Goal: Task Accomplishment & Management: Manage account settings

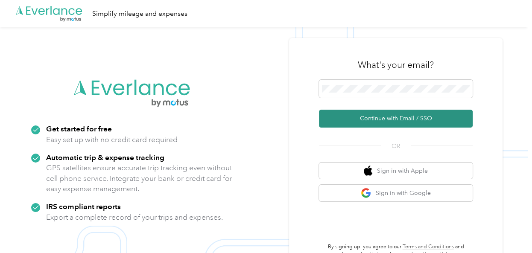
click at [390, 119] on button "Continue with Email / SSO" at bounding box center [396, 119] width 154 height 18
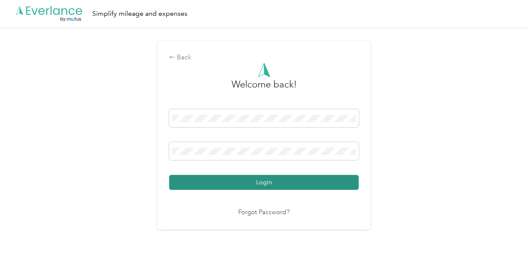
click at [264, 183] on button "Login" at bounding box center [264, 182] width 190 height 15
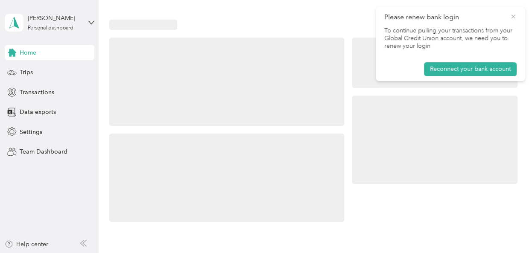
click at [513, 17] on icon at bounding box center [513, 17] width 7 height 8
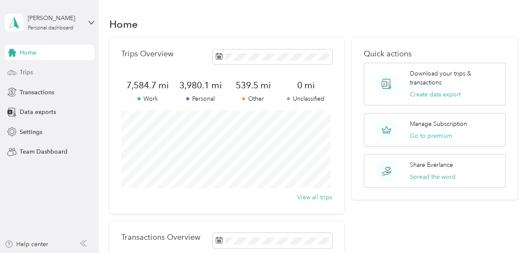
click at [10, 74] on circle at bounding box center [10, 74] width 2 height 2
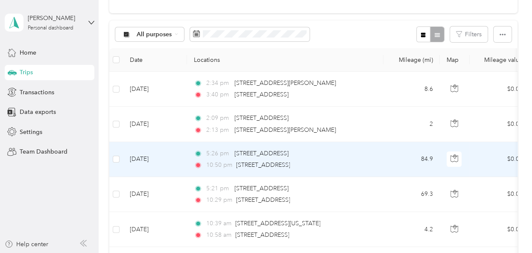
scroll to position [85, 0]
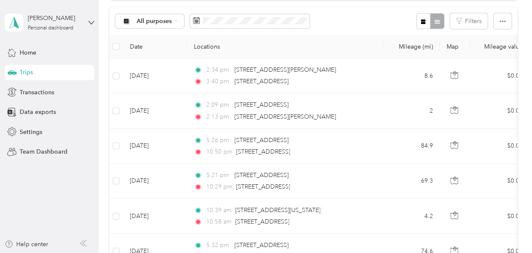
click at [83, 243] on icon at bounding box center [83, 243] width 7 height 7
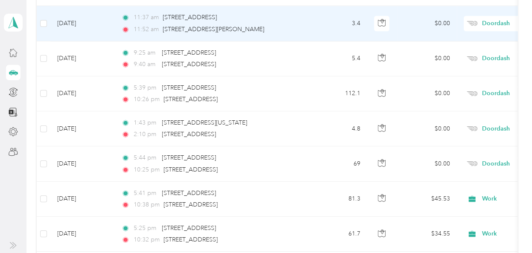
scroll to position [769, 0]
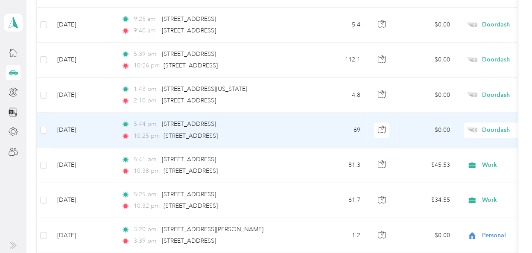
click at [486, 129] on span "Doordash" at bounding box center [521, 130] width 78 height 9
click at [483, 141] on span "Work" at bounding box center [486, 137] width 79 height 9
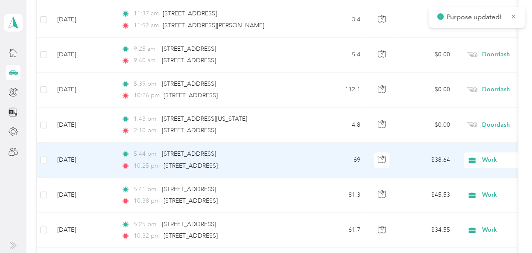
scroll to position [726, 0]
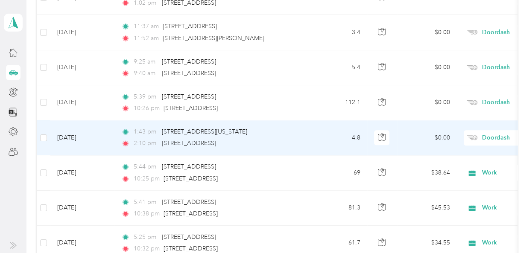
click at [488, 136] on span "Doordash" at bounding box center [521, 137] width 78 height 9
click at [466, 29] on li "Personal" at bounding box center [479, 26] width 106 height 15
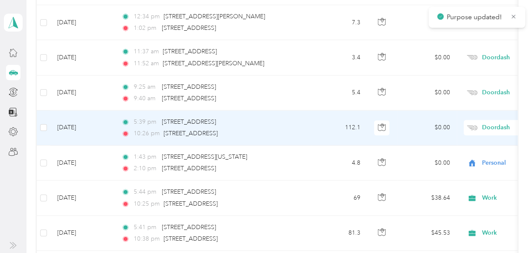
scroll to position [684, 0]
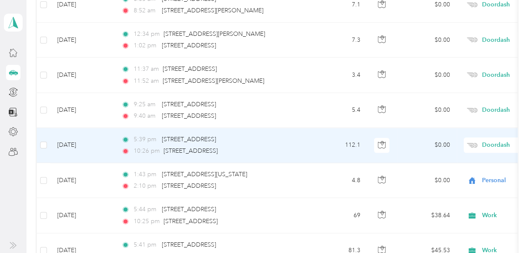
click at [482, 144] on span "Doordash" at bounding box center [521, 145] width 78 height 9
click at [478, 23] on li "Work" at bounding box center [479, 16] width 106 height 15
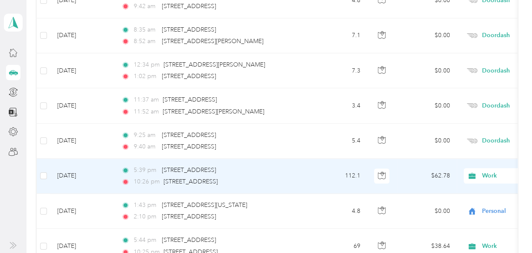
scroll to position [641, 0]
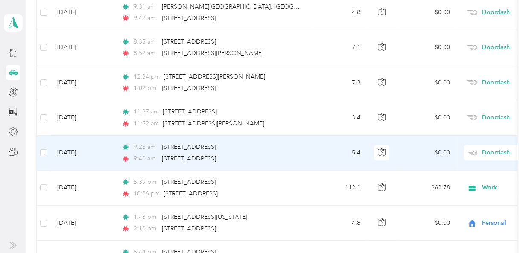
click at [491, 152] on span "Doordash" at bounding box center [521, 152] width 78 height 9
click at [475, 43] on span "Personal" at bounding box center [486, 39] width 79 height 9
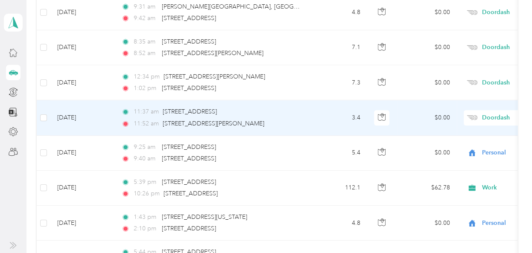
scroll to position [598, 0]
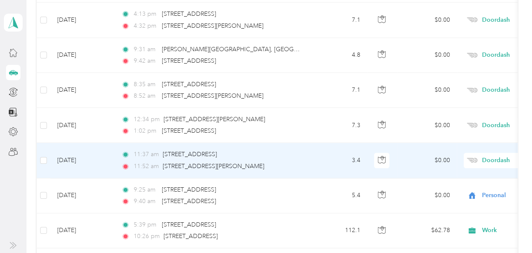
click at [491, 158] on span "Doordash" at bounding box center [521, 160] width 78 height 9
click at [475, 54] on li "Personal" at bounding box center [479, 47] width 106 height 15
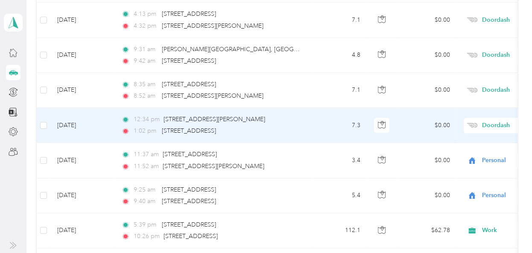
click at [482, 123] on span "Doordash" at bounding box center [521, 125] width 78 height 9
click at [467, 156] on li "Personal" at bounding box center [479, 153] width 106 height 15
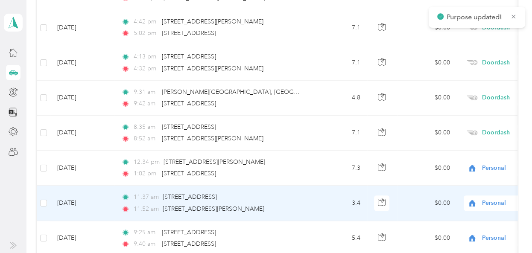
scroll to position [513, 0]
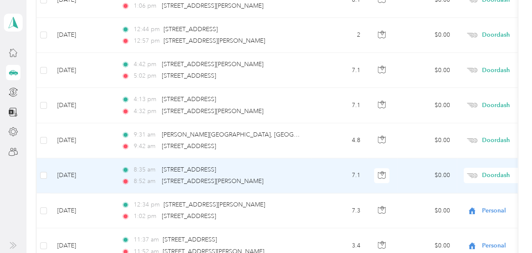
click at [486, 175] on span "Doordash" at bounding box center [521, 175] width 78 height 9
click at [482, 68] on li "Personal" at bounding box center [479, 66] width 106 height 15
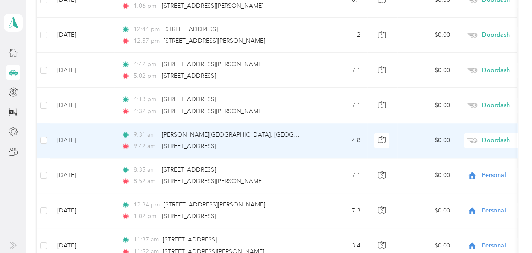
click at [488, 139] on span "Doordash" at bounding box center [521, 140] width 78 height 9
click at [484, 32] on li "Personal" at bounding box center [479, 27] width 106 height 15
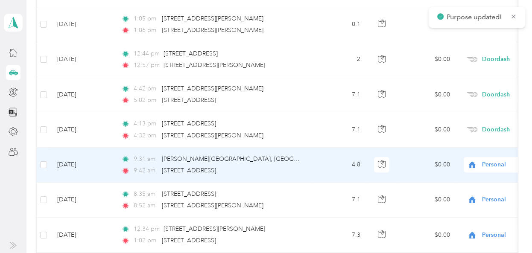
scroll to position [470, 0]
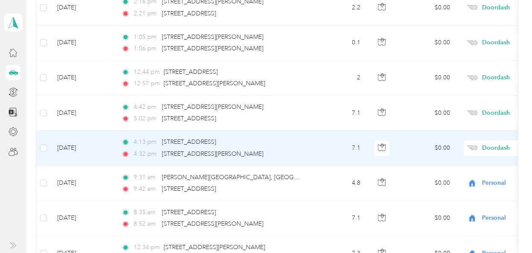
click at [495, 147] on span "Doordash" at bounding box center [521, 148] width 78 height 9
click at [484, 39] on span "Personal" at bounding box center [486, 39] width 79 height 9
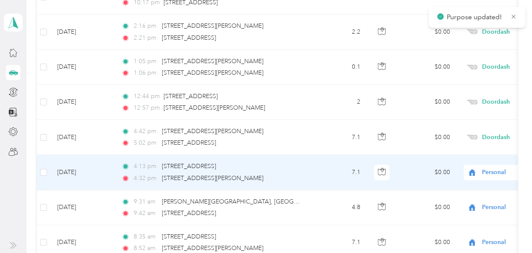
scroll to position [427, 0]
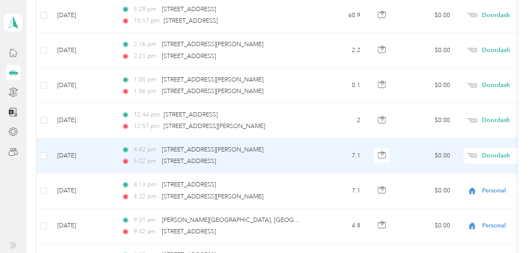
click at [490, 156] on span "Doordash" at bounding box center [521, 155] width 78 height 9
click at [478, 47] on li "Personal" at bounding box center [479, 42] width 106 height 15
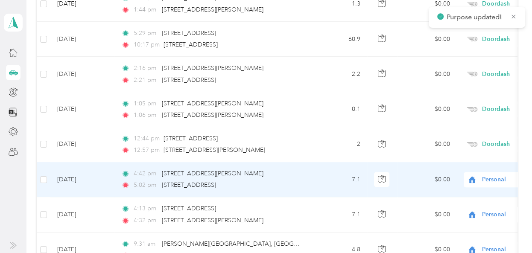
scroll to position [385, 0]
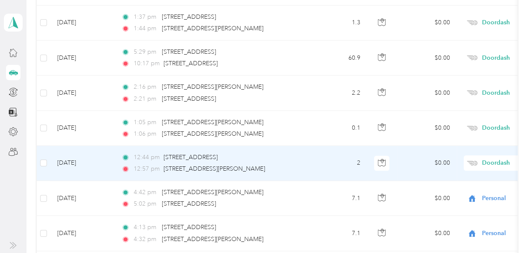
click at [484, 161] on span "Doordash" at bounding box center [521, 162] width 78 height 9
click at [469, 55] on span "Personal" at bounding box center [486, 51] width 79 height 9
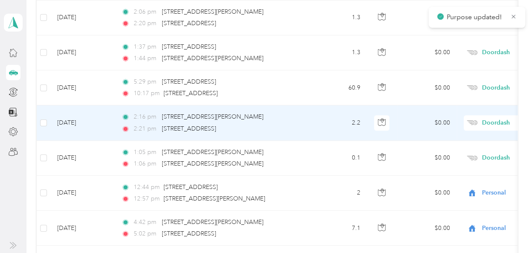
scroll to position [342, 0]
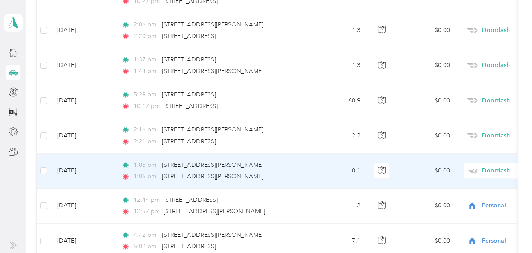
click at [487, 170] on span "Doordash" at bounding box center [521, 170] width 78 height 9
click at [476, 63] on li "Personal" at bounding box center [479, 62] width 106 height 15
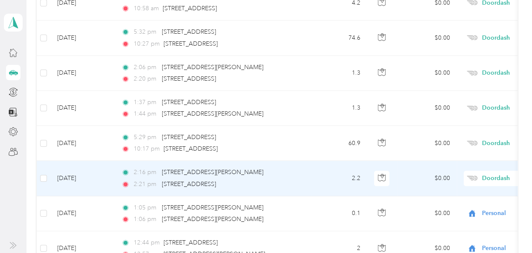
click at [487, 176] on span "Doordash" at bounding box center [521, 178] width 78 height 9
click at [487, 69] on span "Personal" at bounding box center [486, 66] width 79 height 9
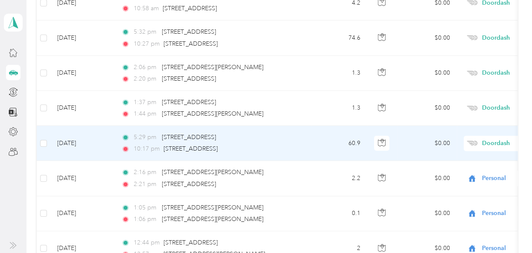
click at [487, 144] on span "Doordash" at bounding box center [521, 143] width 78 height 9
click at [475, 20] on span "Work" at bounding box center [486, 16] width 79 height 9
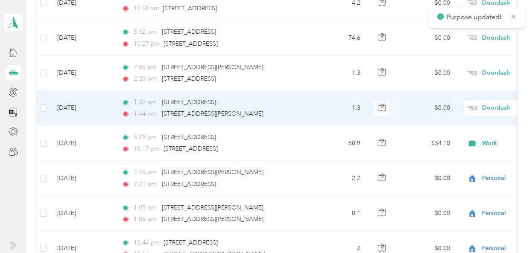
scroll to position [256, 0]
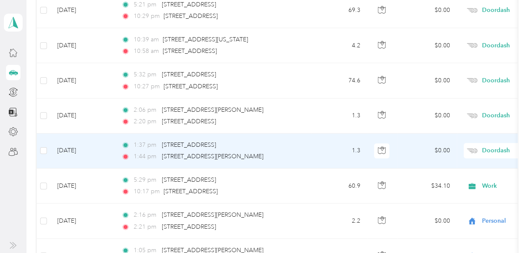
click at [490, 153] on span "Doordash" at bounding box center [521, 150] width 78 height 9
click at [463, 45] on li "Personal" at bounding box center [479, 43] width 106 height 15
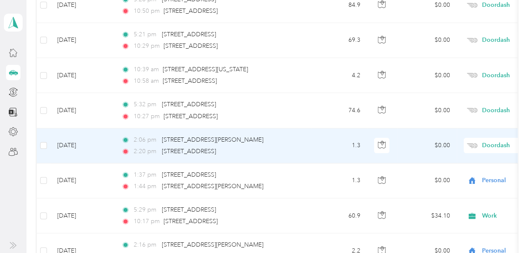
scroll to position [214, 0]
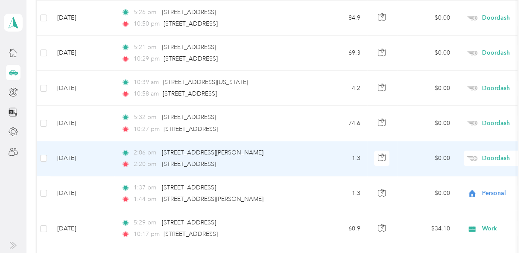
click at [487, 159] on span "Doordash" at bounding box center [521, 158] width 78 height 9
click at [475, 50] on span "Personal" at bounding box center [486, 51] width 79 height 9
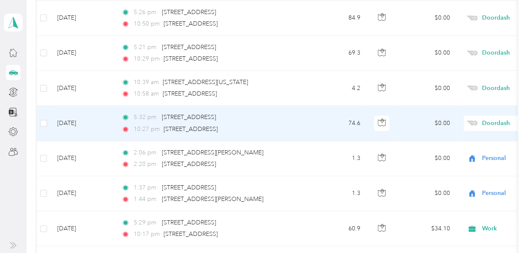
click at [493, 122] on span "Doordash" at bounding box center [521, 123] width 78 height 9
click at [456, 139] on li "Work" at bounding box center [479, 134] width 106 height 15
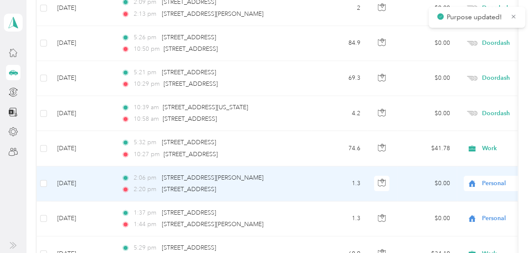
scroll to position [171, 0]
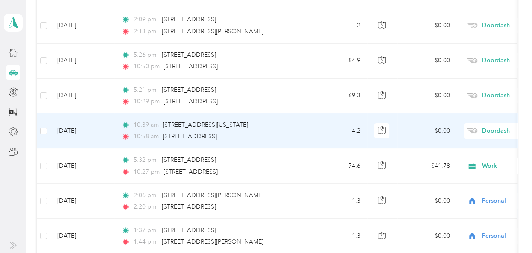
click at [487, 132] on span "Doordash" at bounding box center [521, 130] width 78 height 9
click at [465, 24] on li "Personal" at bounding box center [479, 24] width 106 height 15
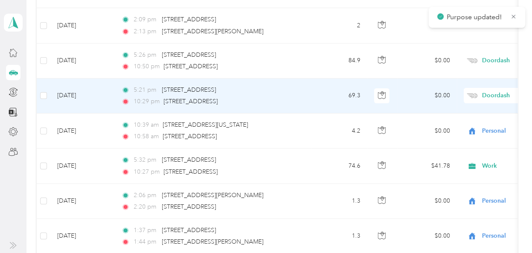
scroll to position [128, 0]
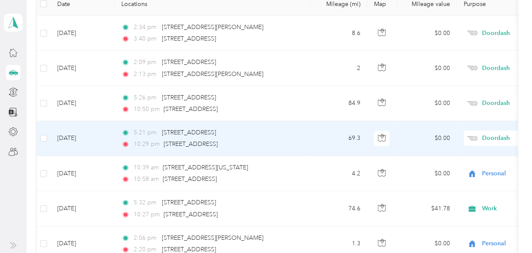
click at [488, 139] on span "Doordash" at bounding box center [521, 138] width 78 height 9
click at [466, 18] on li "Work" at bounding box center [479, 12] width 106 height 15
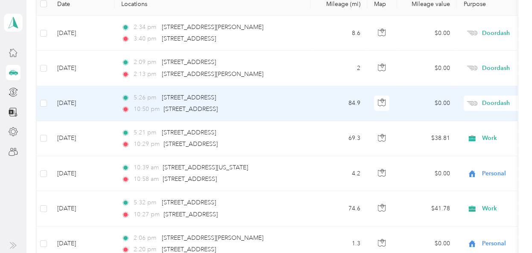
click at [490, 104] on span "Doordash" at bounding box center [521, 103] width 78 height 9
click at [479, 119] on li "Work" at bounding box center [479, 117] width 106 height 15
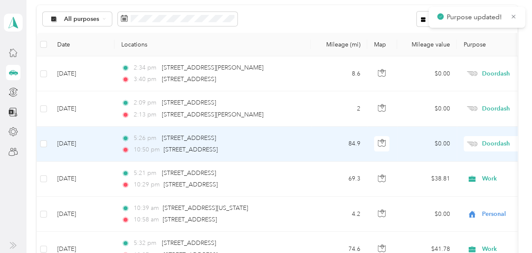
scroll to position [85, 0]
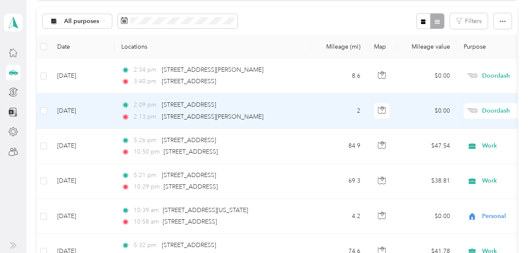
click at [480, 109] on span "Doordash" at bounding box center [513, 110] width 93 height 9
click at [462, 142] on li "Personal" at bounding box center [479, 136] width 106 height 15
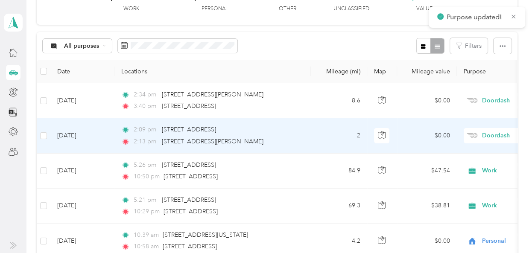
scroll to position [43, 0]
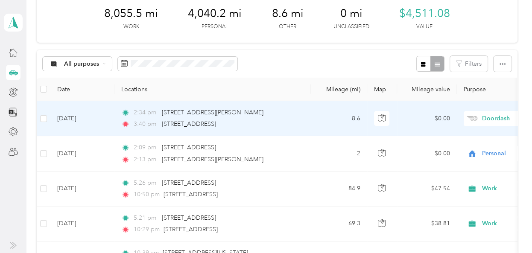
click at [488, 119] on span "Doordash" at bounding box center [521, 118] width 78 height 9
click at [455, 150] on li "Personal" at bounding box center [479, 145] width 106 height 15
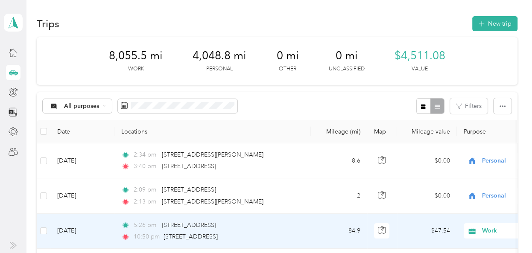
scroll to position [0, 0]
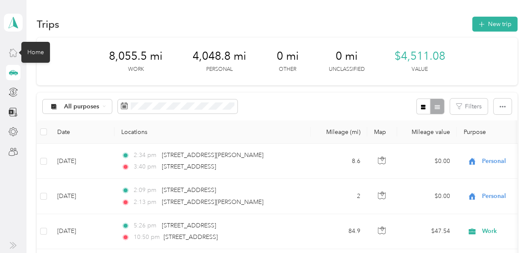
click at [14, 52] on icon at bounding box center [13, 52] width 9 height 9
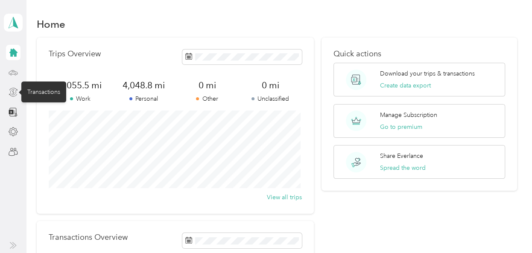
click at [14, 93] on icon at bounding box center [13, 92] width 9 height 9
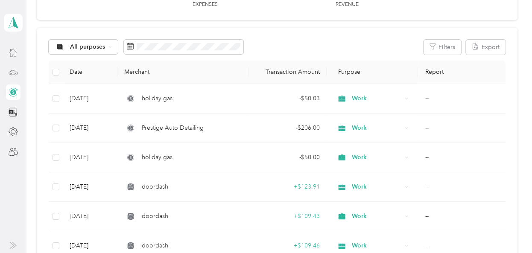
scroll to position [85, 0]
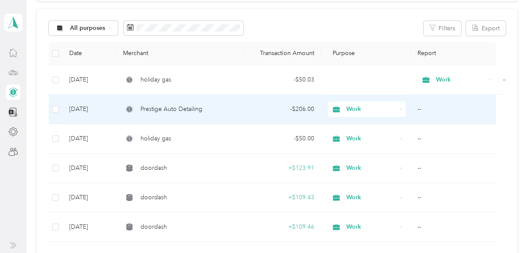
click at [399, 109] on icon at bounding box center [400, 109] width 3 height 3
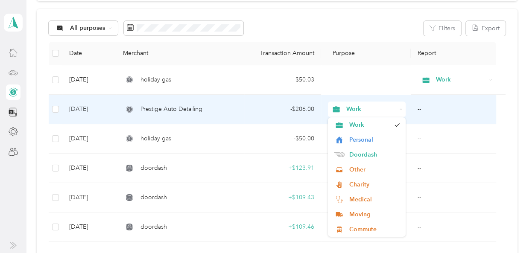
click at [399, 109] on icon at bounding box center [400, 109] width 3 height 3
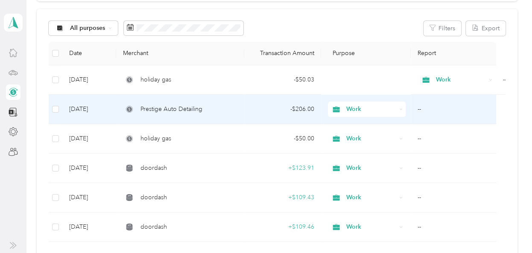
click at [335, 108] on icon at bounding box center [336, 109] width 7 height 6
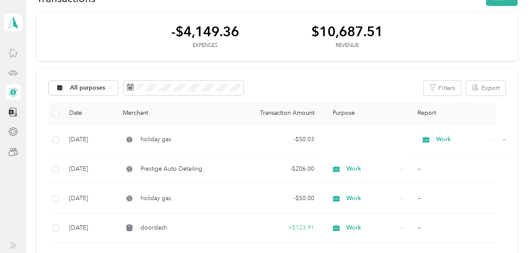
scroll to position [43, 0]
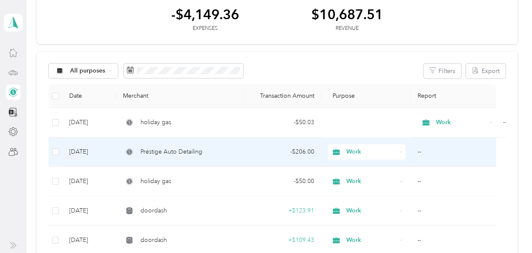
click at [235, 160] on td "Prestige Auto Detailing" at bounding box center [180, 152] width 128 height 29
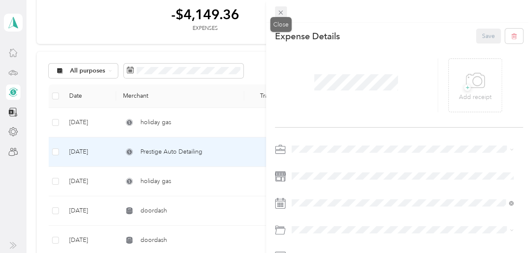
click at [281, 12] on icon at bounding box center [281, 13] width 4 height 4
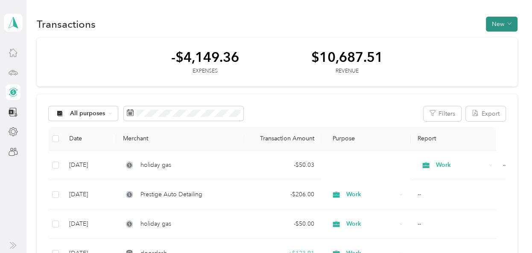
click at [502, 25] on button "New" at bounding box center [502, 24] width 32 height 15
click at [499, 55] on span "Revenue" at bounding box center [497, 54] width 23 height 9
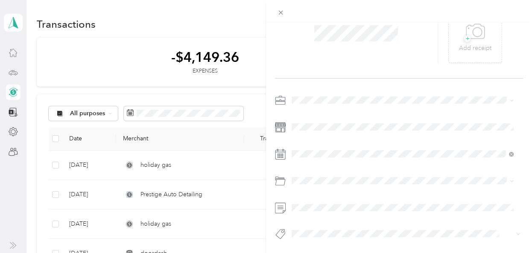
scroll to position [55, 0]
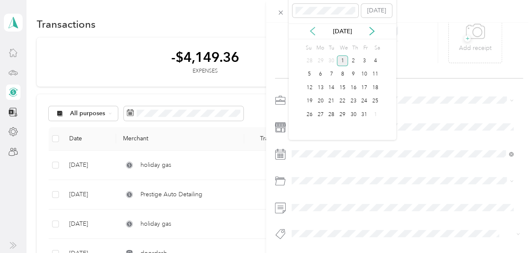
click at [312, 32] on icon at bounding box center [313, 31] width 4 height 8
click at [309, 102] on div "21" at bounding box center [309, 101] width 11 height 11
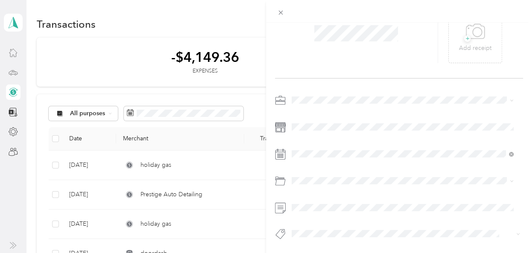
click at [305, 110] on li "Work" at bounding box center [403, 104] width 228 height 15
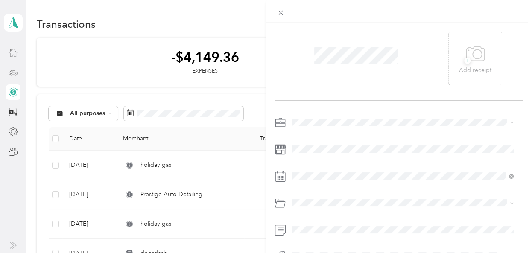
scroll to position [0, 0]
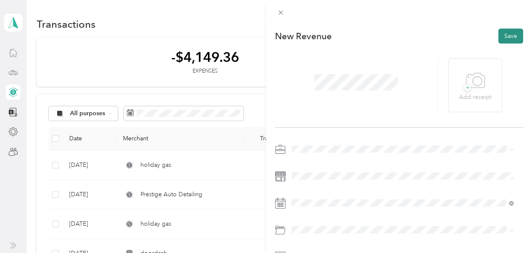
click at [501, 40] on button "Save" at bounding box center [511, 36] width 25 height 15
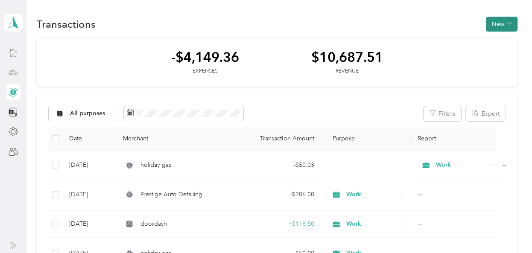
click at [508, 25] on icon "button" at bounding box center [510, 23] width 4 height 4
click at [498, 56] on span "Revenue" at bounding box center [497, 54] width 23 height 9
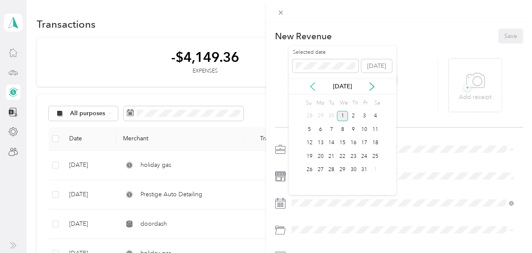
click at [311, 87] on icon at bounding box center [313, 87] width 4 height 8
click at [320, 157] on div "22" at bounding box center [320, 156] width 11 height 11
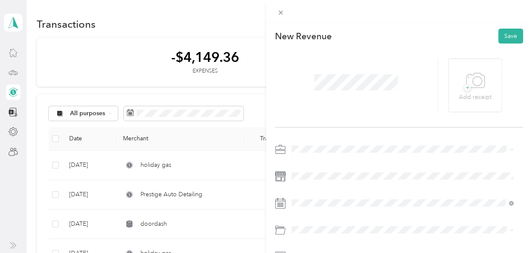
click at [316, 26] on div "Work" at bounding box center [403, 24] width 216 height 9
click at [507, 36] on button "Save" at bounding box center [511, 36] width 25 height 15
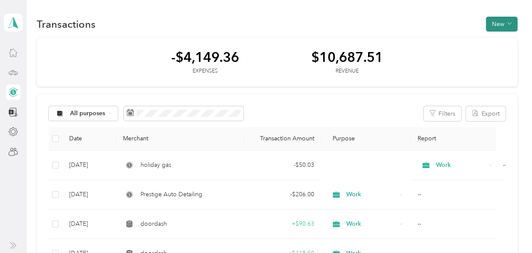
click at [498, 23] on button "New" at bounding box center [502, 24] width 32 height 15
click at [500, 56] on span "Revenue" at bounding box center [497, 54] width 23 height 9
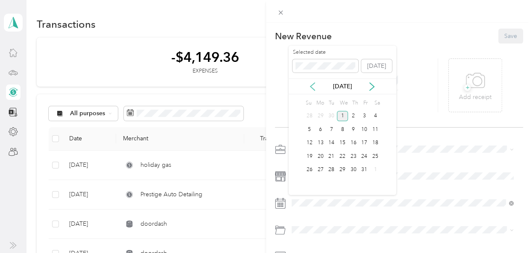
click at [312, 88] on icon at bounding box center [312, 86] width 9 height 9
click at [352, 158] on div "25" at bounding box center [353, 156] width 11 height 11
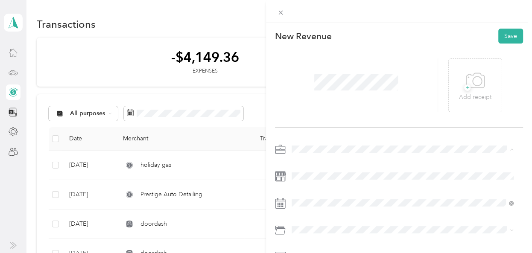
click at [322, 29] on li "Work" at bounding box center [403, 29] width 228 height 15
click at [502, 37] on button "Save" at bounding box center [511, 36] width 25 height 15
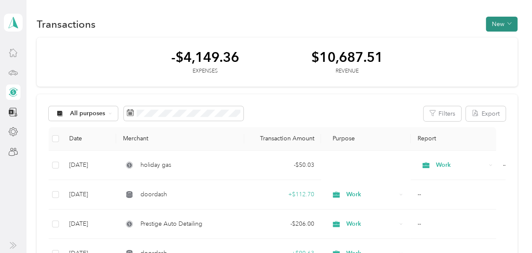
click at [496, 27] on button "New" at bounding box center [502, 24] width 32 height 15
click at [495, 57] on span "Revenue" at bounding box center [497, 54] width 23 height 9
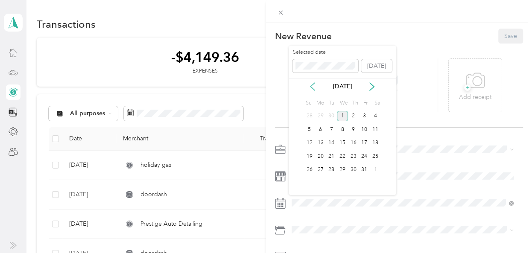
click at [311, 86] on icon at bounding box center [313, 87] width 4 height 8
click at [364, 156] on div "26" at bounding box center [364, 156] width 11 height 11
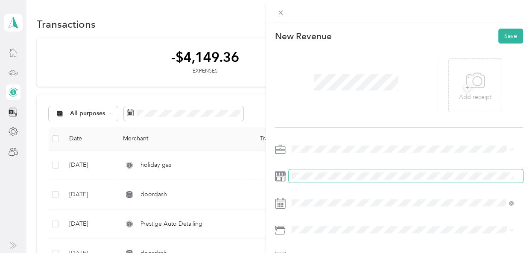
click at [300, 170] on span at bounding box center [406, 176] width 235 height 13
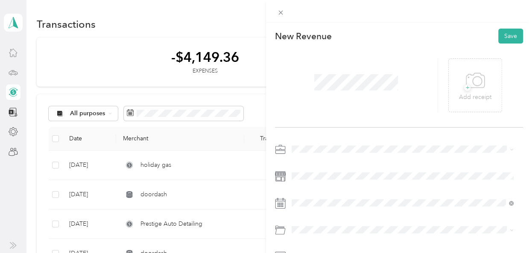
click at [313, 29] on div "Work" at bounding box center [403, 24] width 216 height 9
click at [503, 37] on button "Save" at bounding box center [511, 36] width 25 height 15
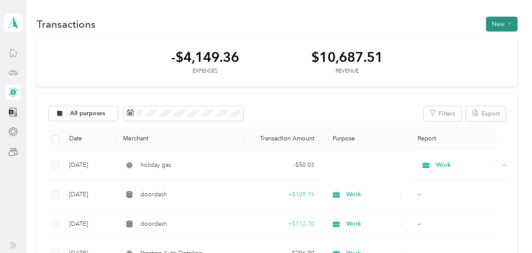
click at [493, 23] on button "New" at bounding box center [502, 24] width 32 height 15
click at [493, 57] on span "Revenue" at bounding box center [497, 54] width 23 height 9
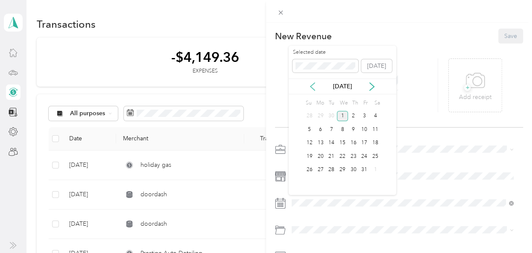
click at [312, 87] on icon at bounding box center [312, 86] width 9 height 9
click at [375, 156] on div "27" at bounding box center [375, 156] width 11 height 11
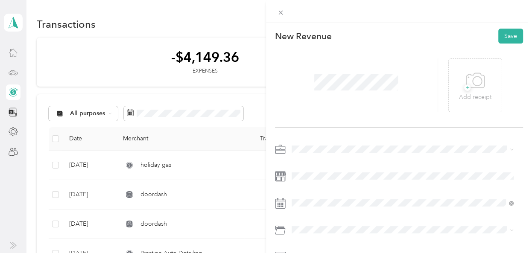
click at [316, 32] on li "Work" at bounding box center [403, 27] width 228 height 15
click at [505, 36] on button "Save" at bounding box center [511, 36] width 25 height 15
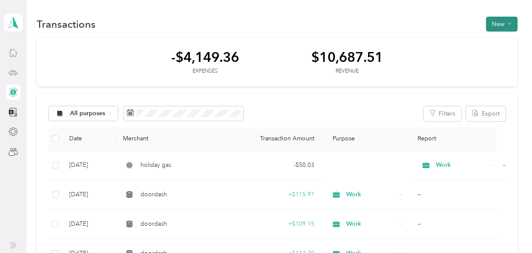
click at [508, 23] on icon "button" at bounding box center [510, 24] width 4 height 2
click at [494, 56] on span "Revenue" at bounding box center [497, 54] width 23 height 9
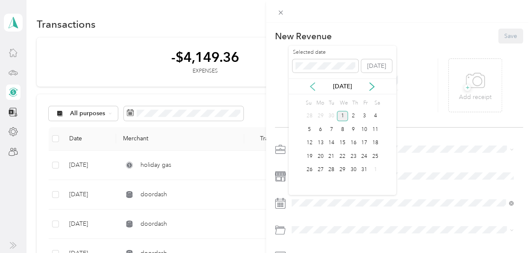
click at [312, 86] on icon at bounding box center [312, 86] width 9 height 9
click at [308, 170] on div "28" at bounding box center [309, 170] width 11 height 11
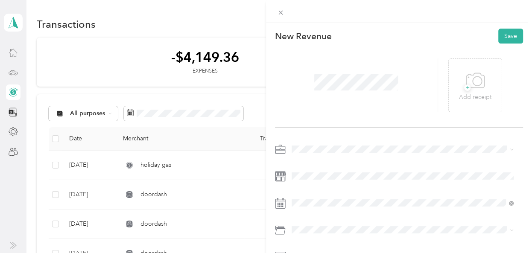
click at [320, 30] on li "Work" at bounding box center [403, 24] width 228 height 15
click at [506, 35] on button "Save" at bounding box center [511, 36] width 25 height 15
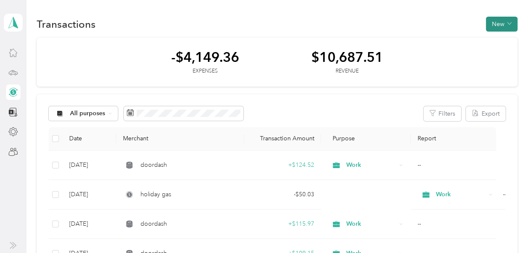
click at [501, 20] on button "New" at bounding box center [502, 24] width 32 height 15
click at [499, 55] on span "Revenue" at bounding box center [497, 54] width 23 height 9
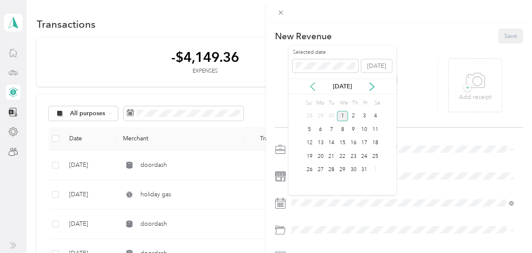
click at [311, 86] on icon at bounding box center [313, 87] width 4 height 8
click at [353, 156] on div "25" at bounding box center [353, 156] width 11 height 11
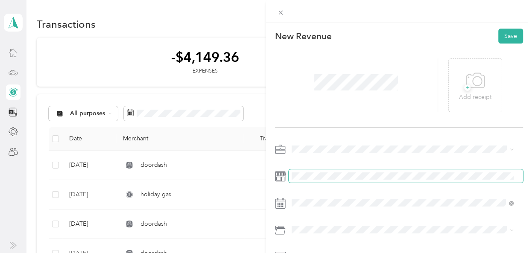
click at [301, 170] on span at bounding box center [406, 176] width 235 height 13
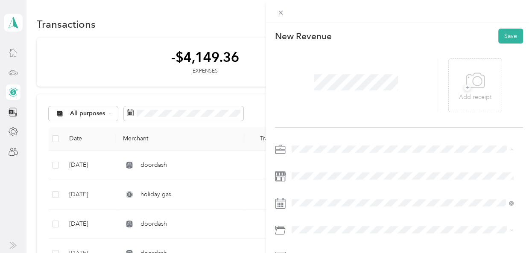
click at [323, 26] on div "Work" at bounding box center [403, 29] width 216 height 9
click at [503, 33] on button "Save" at bounding box center [511, 36] width 25 height 15
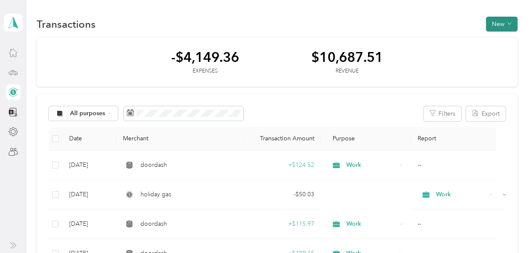
click at [499, 23] on button "New" at bounding box center [502, 24] width 32 height 15
click at [502, 39] on span "Expense" at bounding box center [497, 39] width 23 height 9
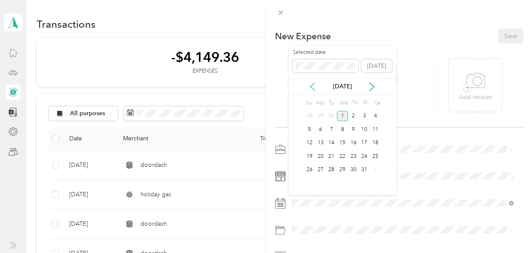
click at [312, 87] on icon at bounding box center [313, 87] width 4 height 8
click at [320, 156] on div "22" at bounding box center [320, 156] width 11 height 11
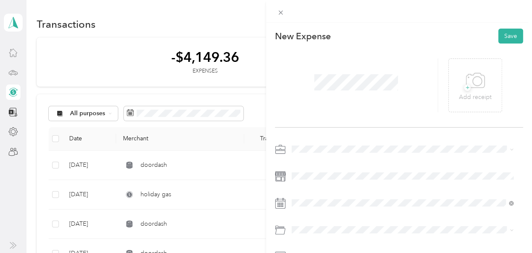
click at [321, 29] on div "Work" at bounding box center [403, 25] width 216 height 9
click at [326, 204] on div "Car Wash / Cleaning" at bounding box center [403, 202] width 216 height 9
click at [503, 36] on button "Save" at bounding box center [511, 36] width 25 height 15
click at [502, 36] on button "Save" at bounding box center [511, 36] width 25 height 15
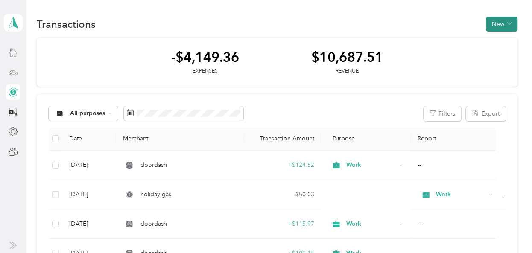
click at [508, 23] on icon "button" at bounding box center [510, 23] width 4 height 4
click at [493, 41] on span "Expense" at bounding box center [497, 39] width 23 height 9
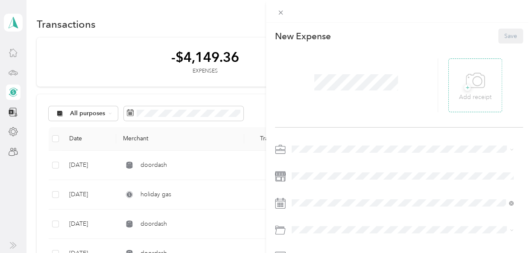
scroll to position [55, 0]
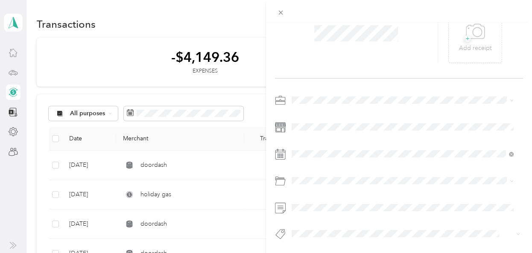
click at [307, 74] on li "Gasoline" at bounding box center [403, 69] width 228 height 15
click at [302, 109] on li "Work" at bounding box center [403, 108] width 228 height 15
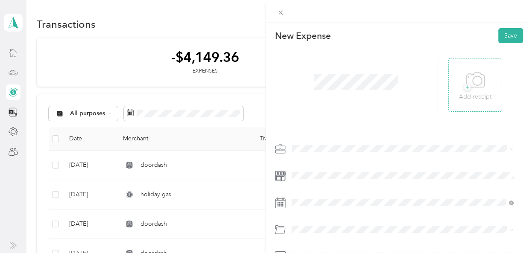
scroll to position [0, 0]
click at [506, 38] on button "Save" at bounding box center [511, 36] width 25 height 15
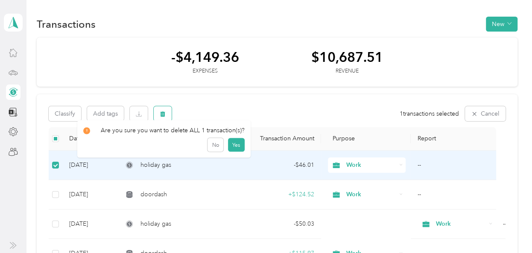
click at [162, 114] on icon "button" at bounding box center [162, 114] width 5 height 6
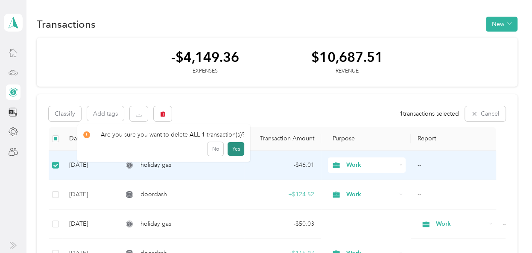
click at [232, 148] on button "Yes" at bounding box center [236, 149] width 17 height 14
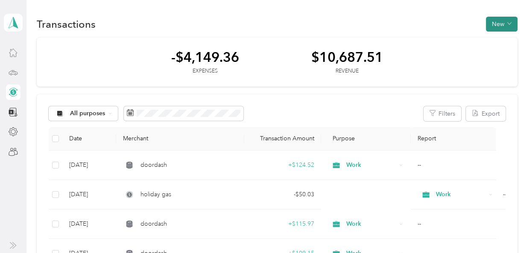
click at [499, 23] on button "New" at bounding box center [502, 24] width 32 height 15
click at [495, 39] on span "Expense" at bounding box center [497, 39] width 23 height 9
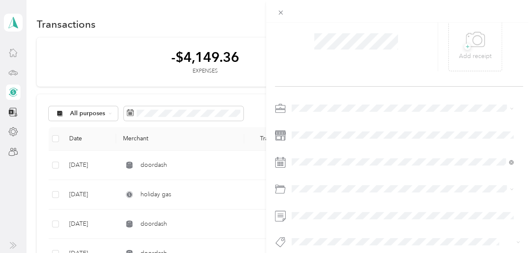
scroll to position [55, 0]
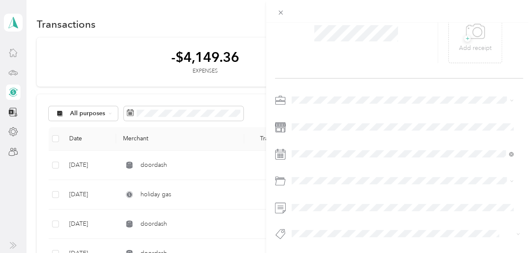
click at [317, 74] on li "Gasoline" at bounding box center [403, 72] width 228 height 15
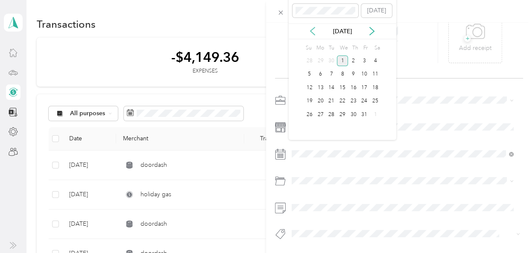
click at [312, 32] on icon at bounding box center [312, 31] width 9 height 9
click at [332, 101] on div "23" at bounding box center [331, 101] width 11 height 11
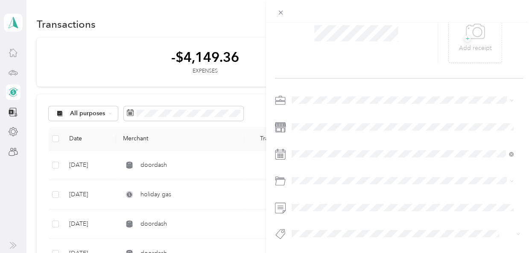
click at [298, 111] on ol "Work Personal Doordash Other Charity Medical Moving Commute" at bounding box center [403, 157] width 228 height 120
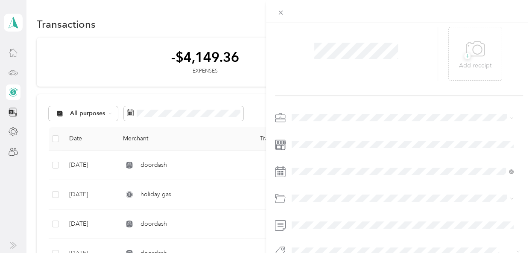
scroll to position [0, 0]
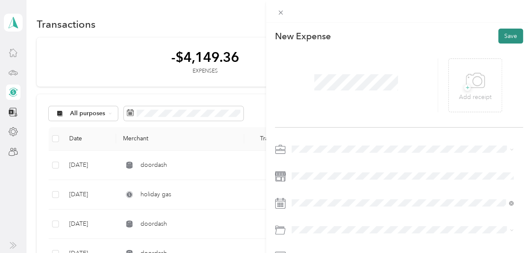
click at [504, 35] on button "Save" at bounding box center [511, 36] width 25 height 15
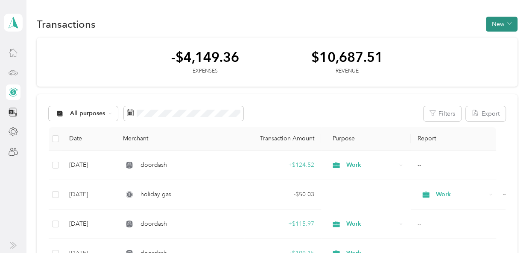
click at [504, 25] on button "New" at bounding box center [502, 24] width 32 height 15
click at [499, 38] on span "Expense" at bounding box center [497, 39] width 23 height 9
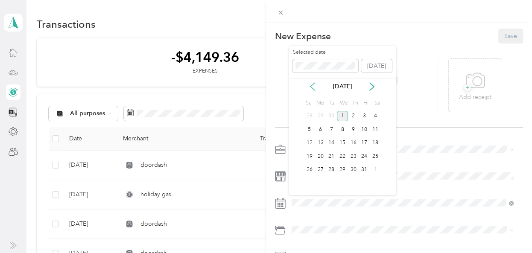
click at [312, 86] on icon at bounding box center [312, 86] width 9 height 9
click at [375, 156] on div "27" at bounding box center [375, 156] width 11 height 11
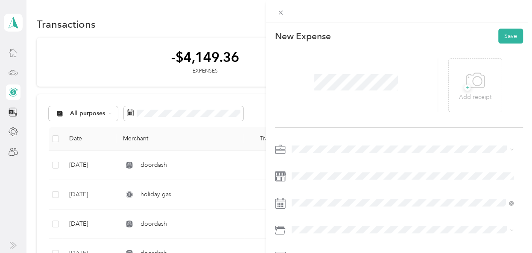
click at [325, 29] on li "Work" at bounding box center [403, 27] width 228 height 15
click at [501, 37] on button "Save" at bounding box center [511, 36] width 25 height 15
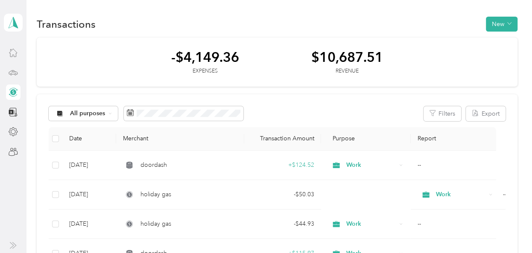
scroll to position [43, 0]
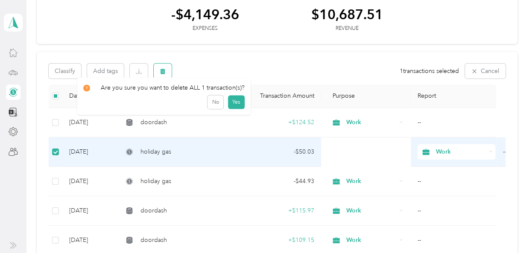
click at [163, 72] on icon "button" at bounding box center [162, 71] width 5 height 6
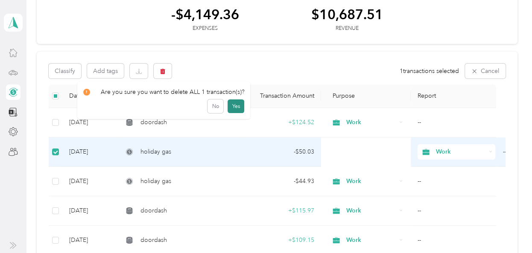
click at [230, 106] on button "Yes" at bounding box center [236, 107] width 17 height 14
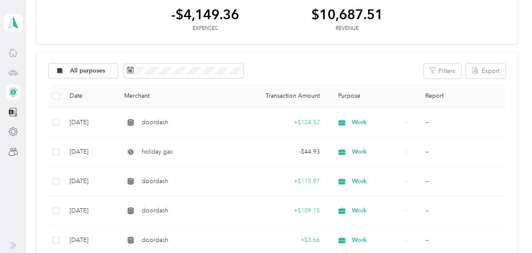
scroll to position [0, 0]
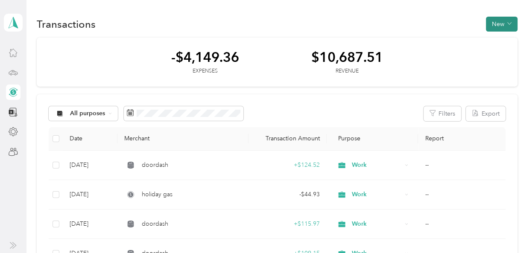
click at [501, 25] on button "New" at bounding box center [502, 24] width 32 height 15
click at [497, 41] on span "Expense" at bounding box center [497, 39] width 23 height 9
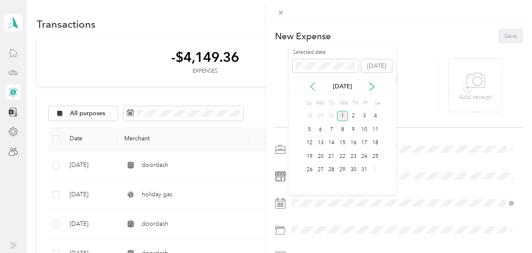
click at [313, 86] on icon at bounding box center [312, 86] width 9 height 9
click at [319, 169] on div "29" at bounding box center [320, 170] width 11 height 11
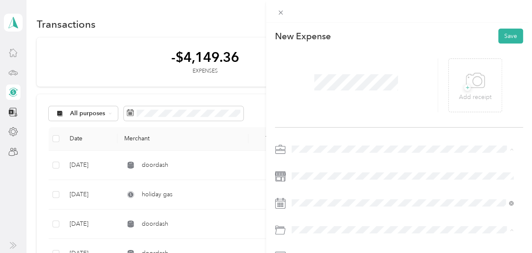
click at [308, 131] on li "Gasoline" at bounding box center [403, 129] width 228 height 15
click at [311, 31] on li "Work" at bounding box center [403, 29] width 228 height 15
click at [502, 38] on button "Save" at bounding box center [511, 36] width 25 height 15
